Goal: Information Seeking & Learning: Learn about a topic

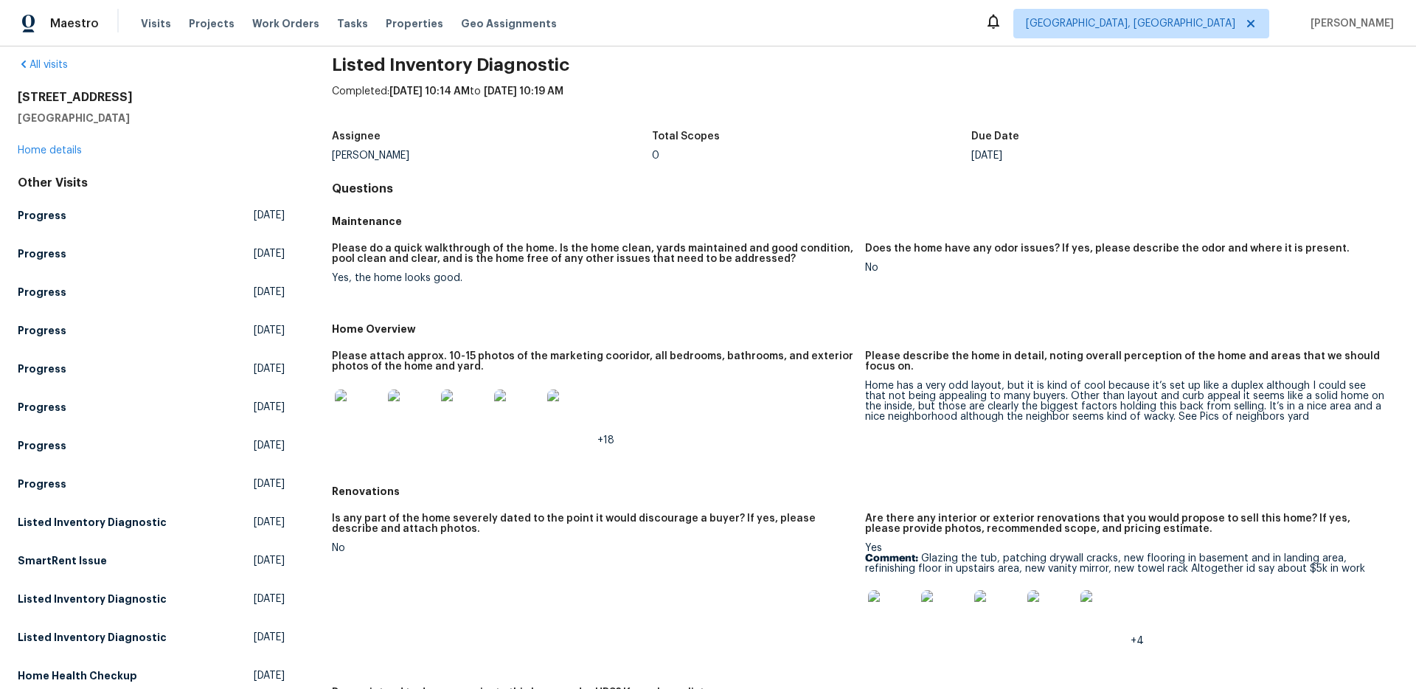
scroll to position [19, 0]
click at [351, 414] on img at bounding box center [358, 412] width 47 height 47
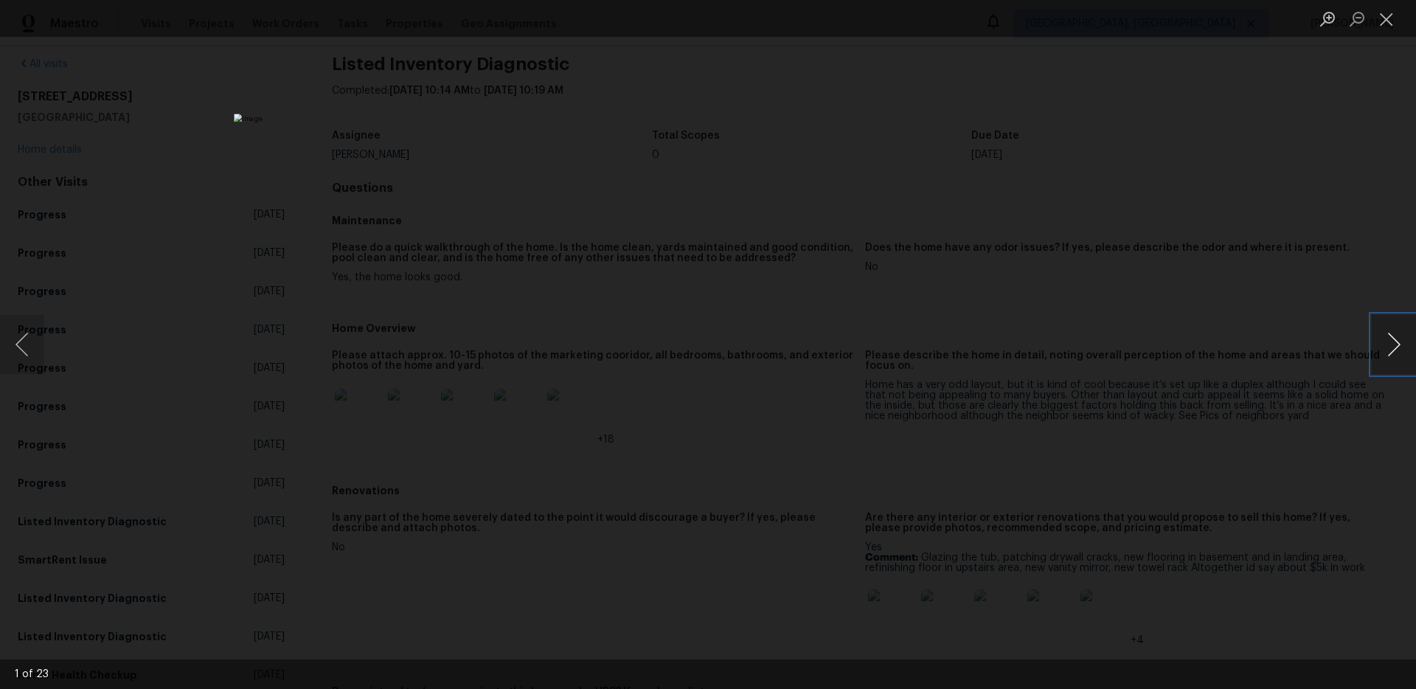
click at [1394, 356] on button "Next image" at bounding box center [1394, 344] width 44 height 59
click at [1393, 356] on button "Next image" at bounding box center [1394, 344] width 44 height 59
click at [43, 349] on button "Previous image" at bounding box center [22, 344] width 44 height 59
click at [1384, 353] on button "Next image" at bounding box center [1394, 344] width 44 height 59
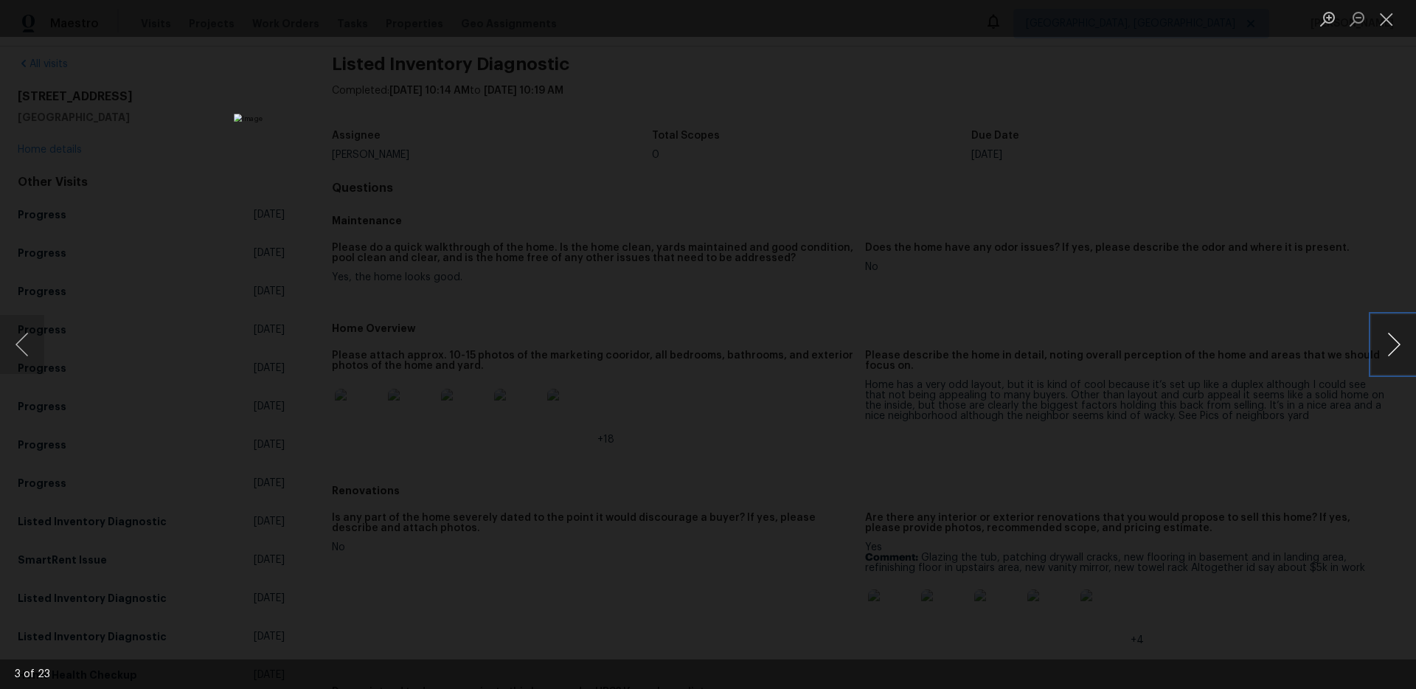
click at [1383, 351] on button "Next image" at bounding box center [1394, 344] width 44 height 59
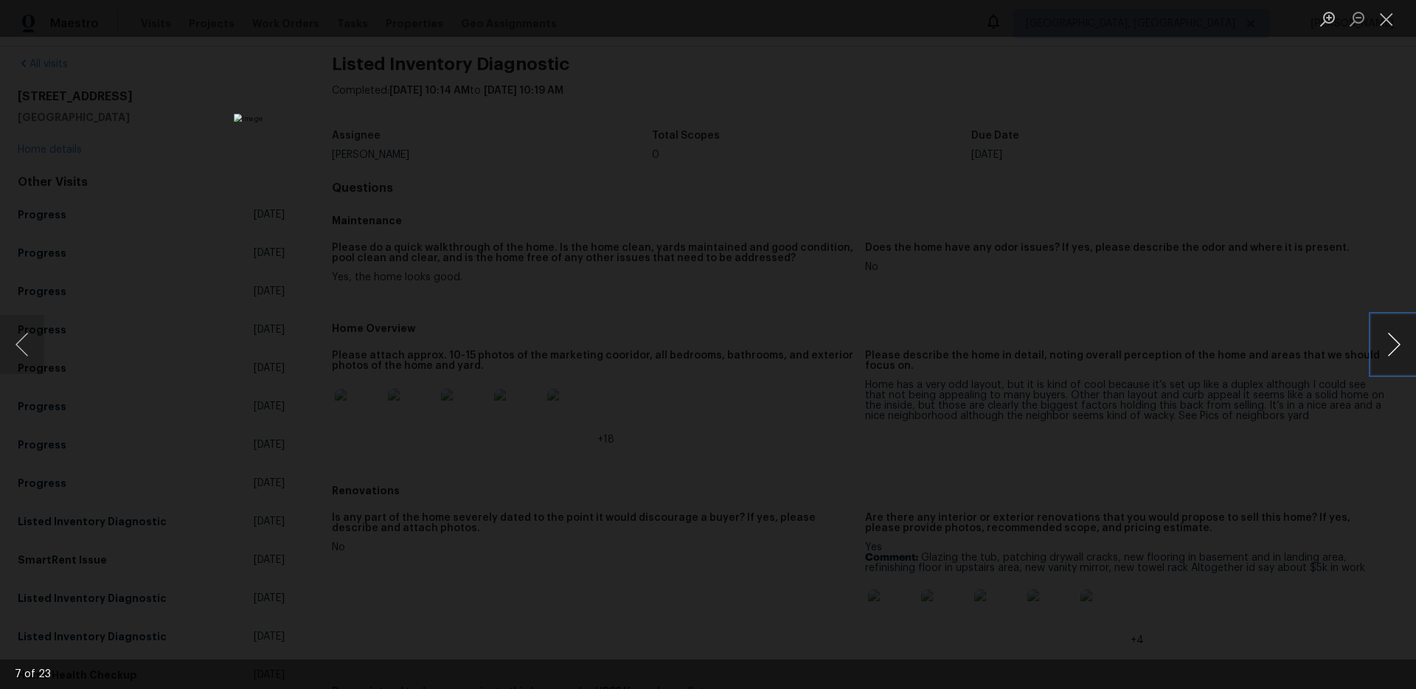
click at [1383, 351] on button "Next image" at bounding box center [1394, 344] width 44 height 59
click at [1383, 336] on button "Next image" at bounding box center [1394, 344] width 44 height 59
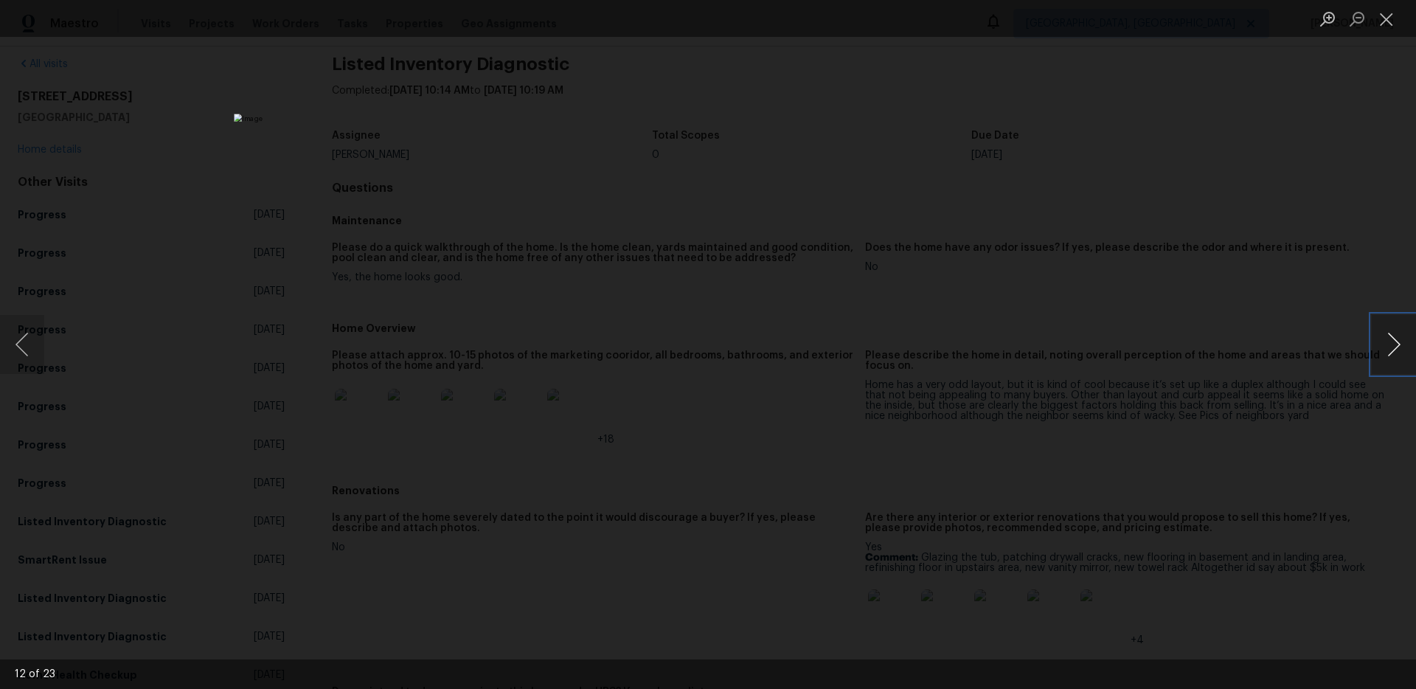
click at [1383, 336] on button "Next image" at bounding box center [1394, 344] width 44 height 59
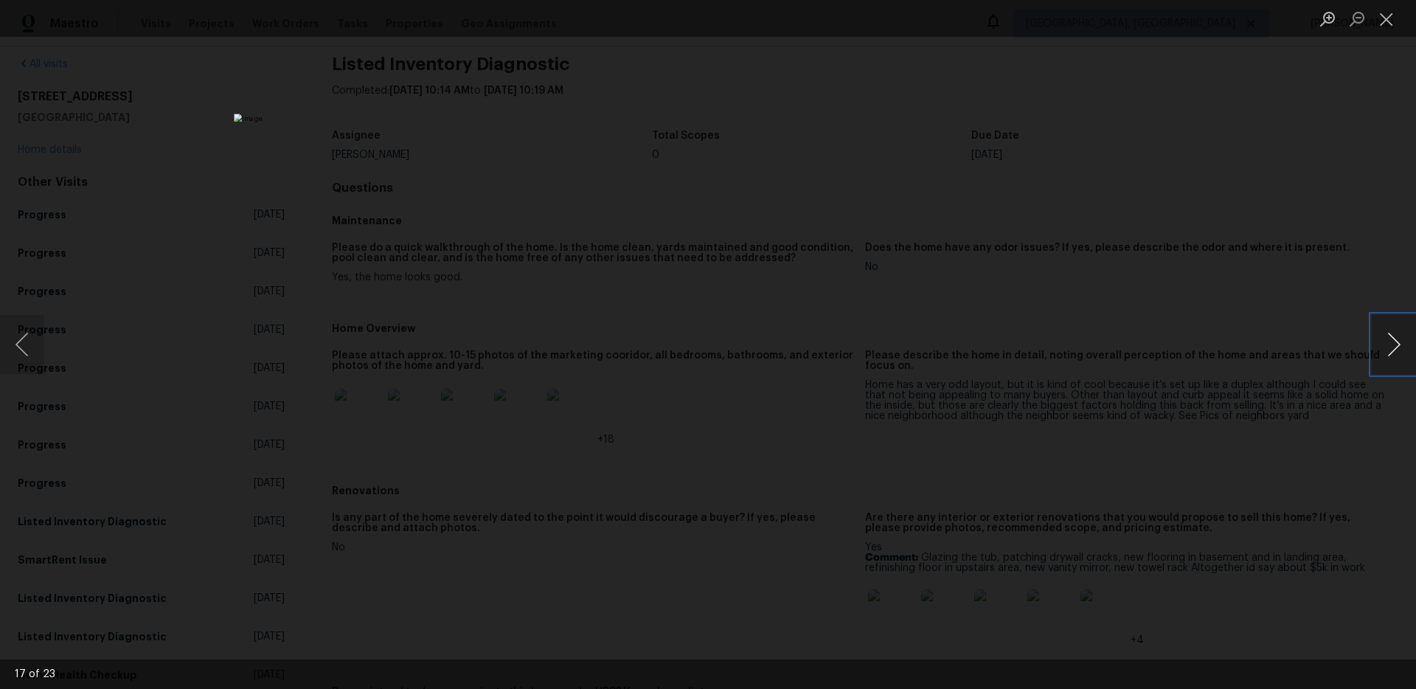
click at [1383, 336] on button "Next image" at bounding box center [1394, 344] width 44 height 59
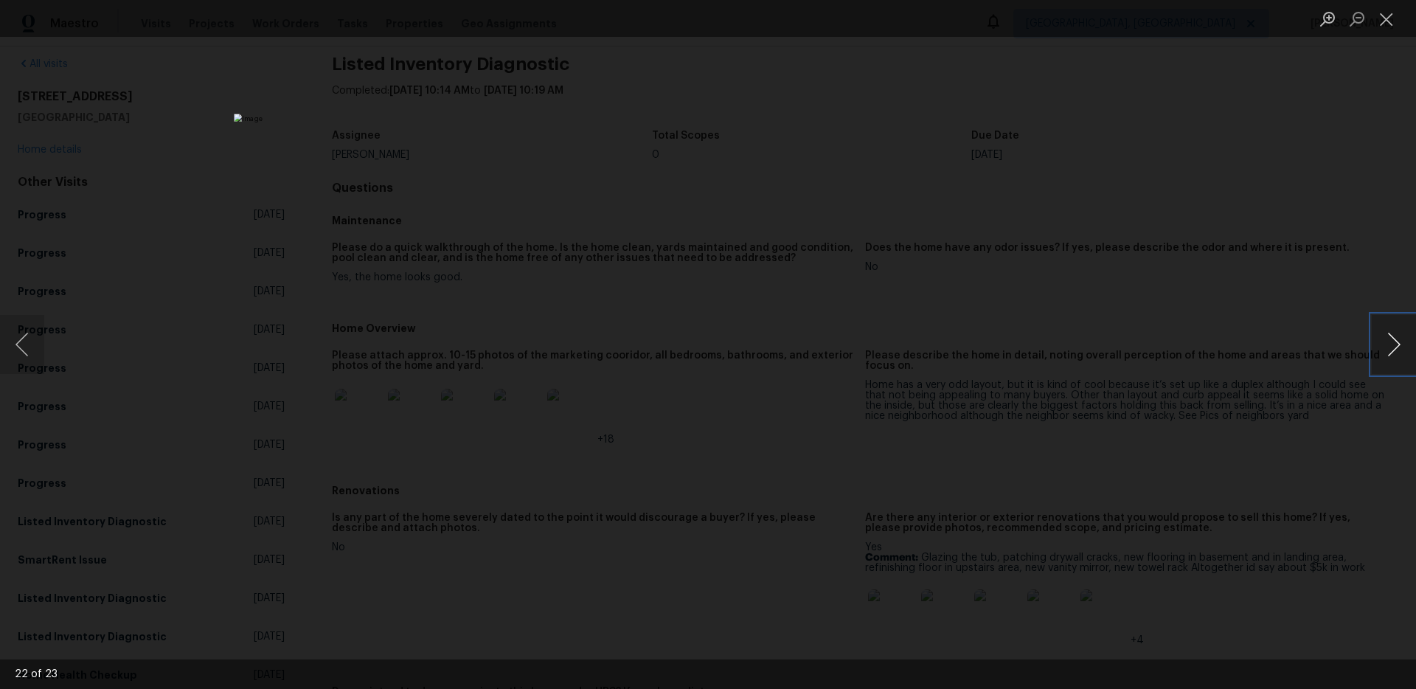
click at [1383, 336] on button "Next image" at bounding box center [1394, 344] width 44 height 59
click at [1398, 338] on button "Next image" at bounding box center [1394, 344] width 44 height 59
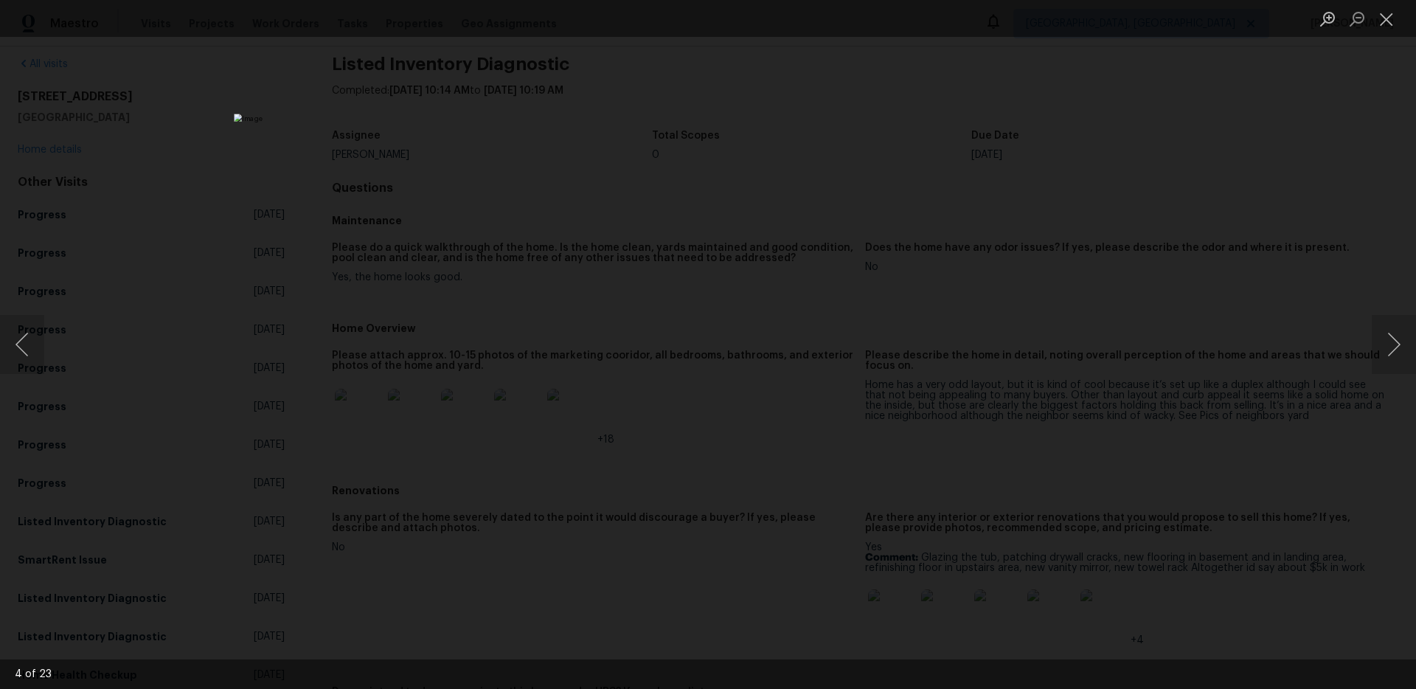
click at [1298, 312] on div "Lightbox" at bounding box center [708, 344] width 1416 height 689
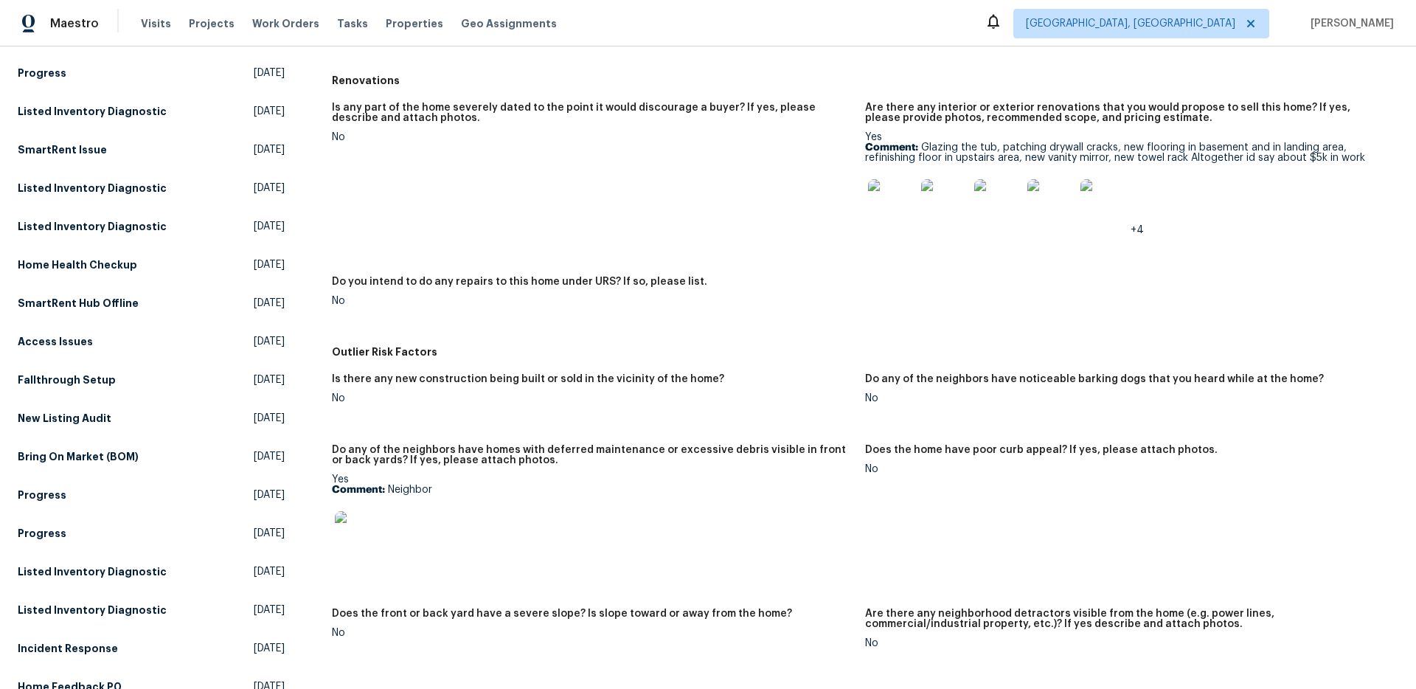
scroll to position [0, 0]
